Goal: Task Accomplishment & Management: Use online tool/utility

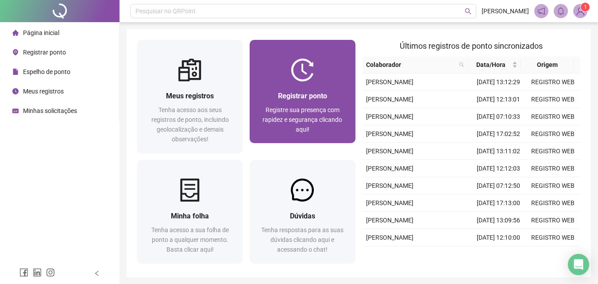
click at [301, 96] on span "Registrar ponto" at bounding box center [302, 96] width 49 height 8
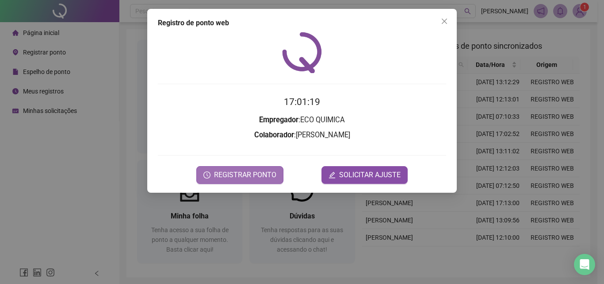
click at [246, 172] on span "REGISTRAR PONTO" at bounding box center [245, 174] width 62 height 11
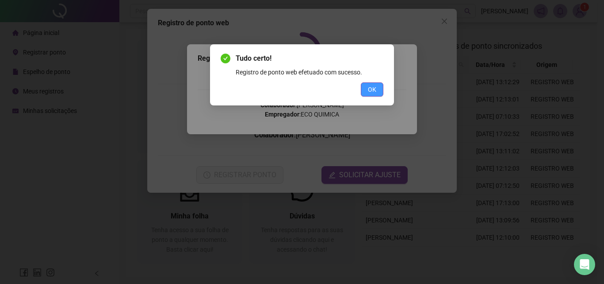
click at [372, 90] on span "OK" at bounding box center [372, 90] width 8 height 10
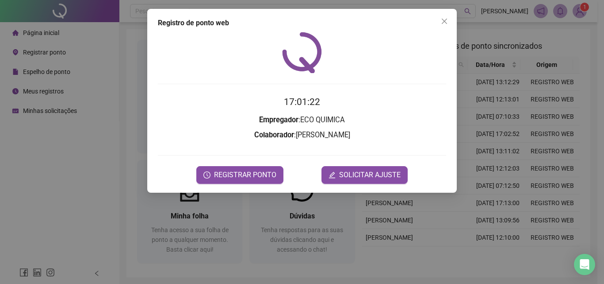
click at [583, 7] on div "Registro de ponto web 17:01:22 Empregador : ECO QUIMICA Colaborador : [PERSON_N…" at bounding box center [302, 142] width 604 height 284
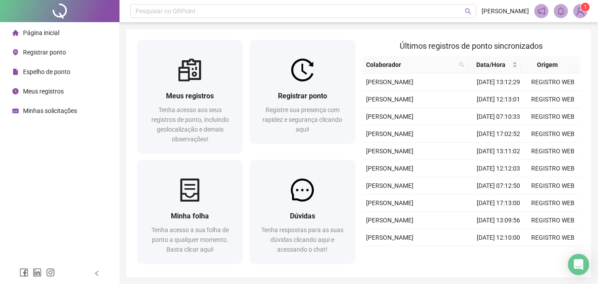
click at [580, 6] on sup "1" at bounding box center [584, 7] width 9 height 9
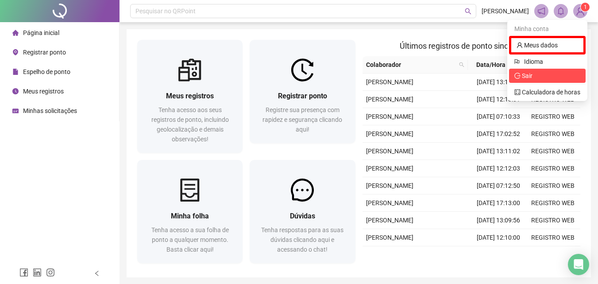
click at [546, 78] on span "Sair" at bounding box center [547, 76] width 66 height 10
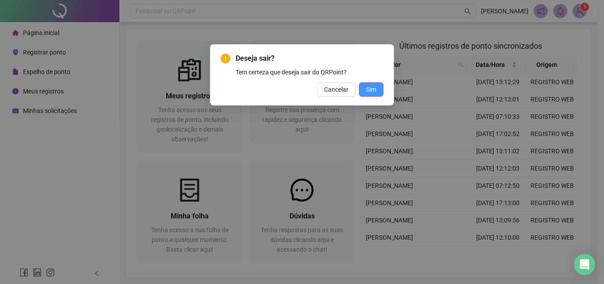
click at [377, 88] on button "Sim" at bounding box center [371, 89] width 24 height 14
